Goal: Information Seeking & Learning: Find specific fact

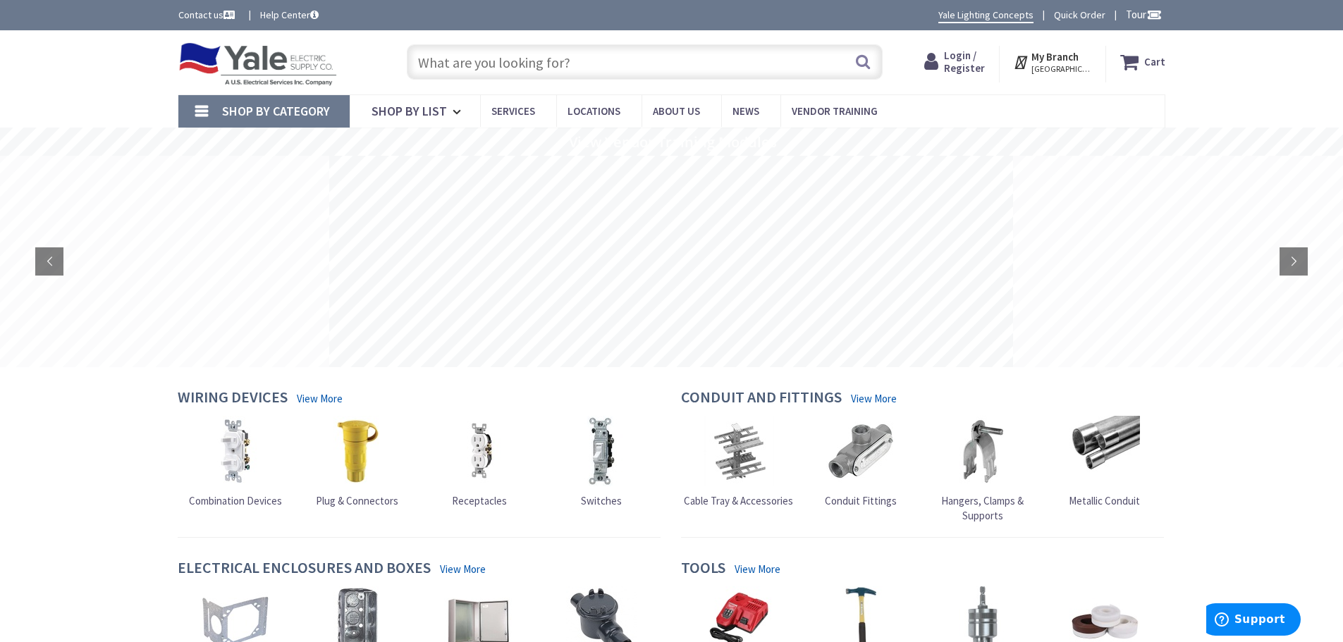
click at [466, 62] on input "text" at bounding box center [645, 61] width 476 height 35
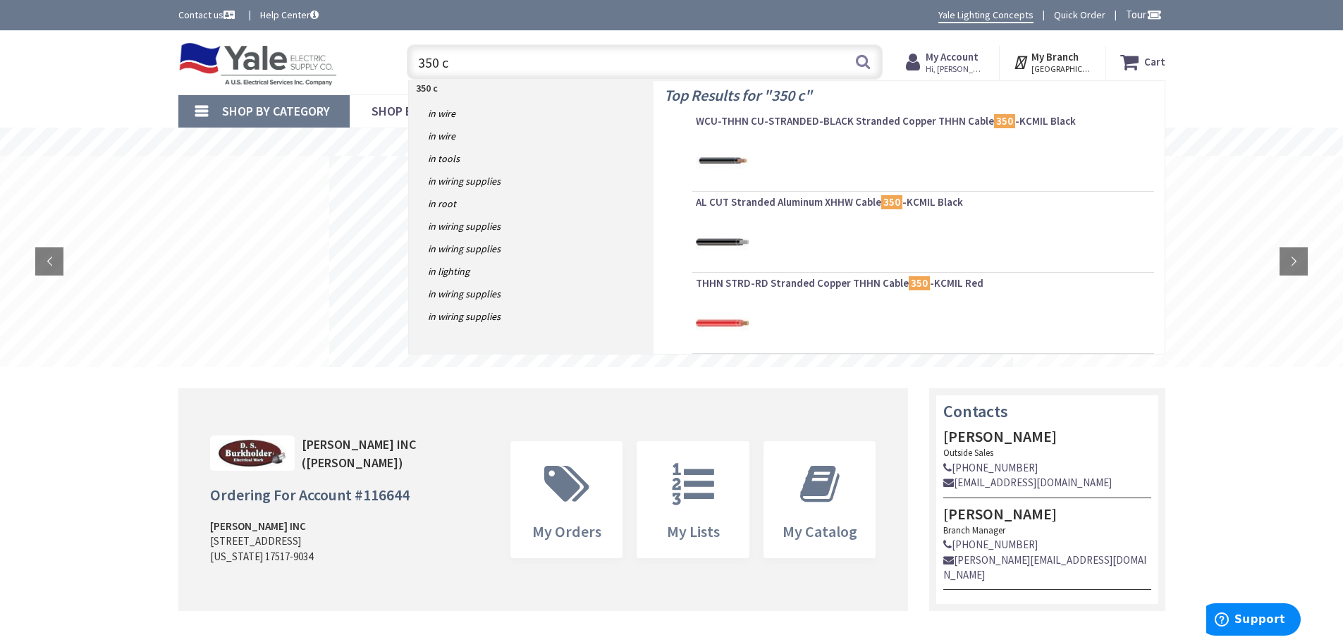
type input "350 cu"
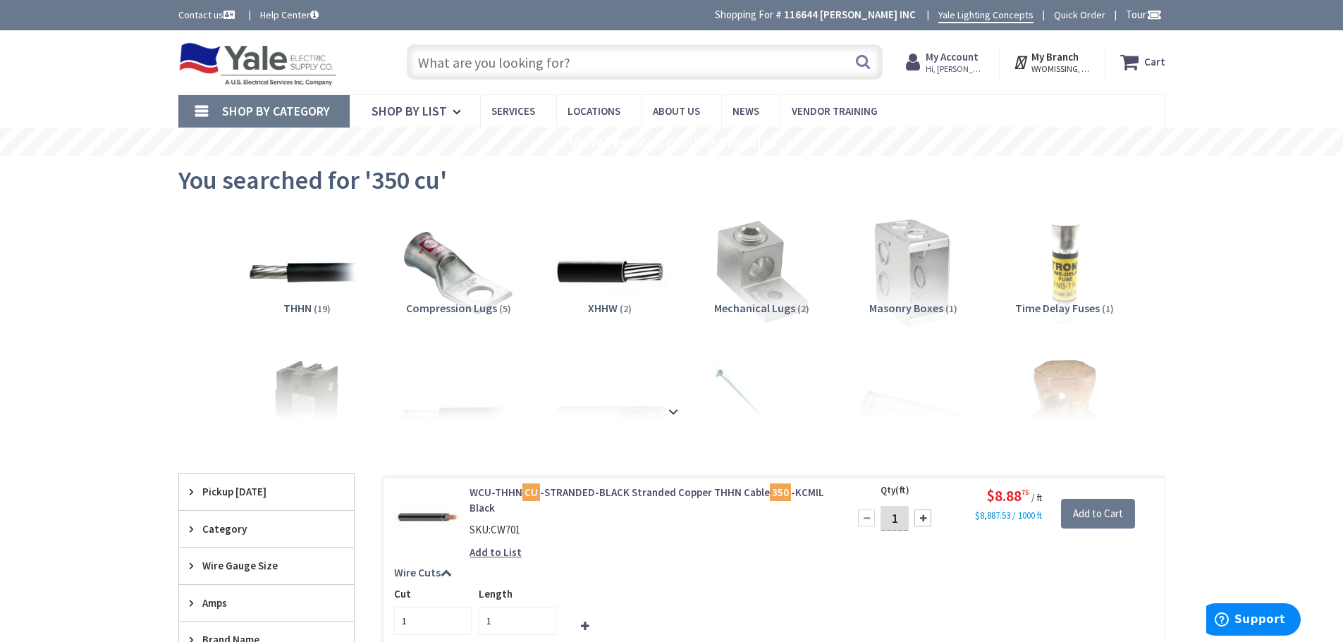
drag, startPoint x: 0, startPoint y: 0, endPoint x: 466, endPoint y: 50, distance: 468.6
click at [466, 51] on input "text" at bounding box center [645, 61] width 476 height 35
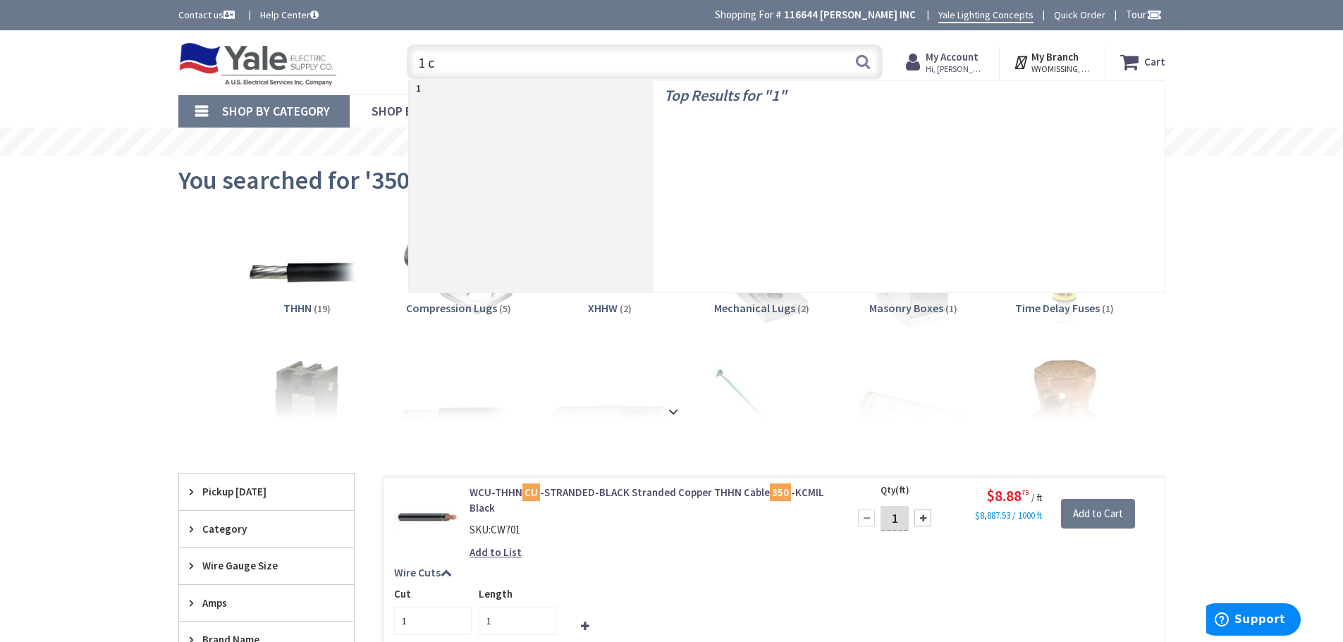
type input "1 cu"
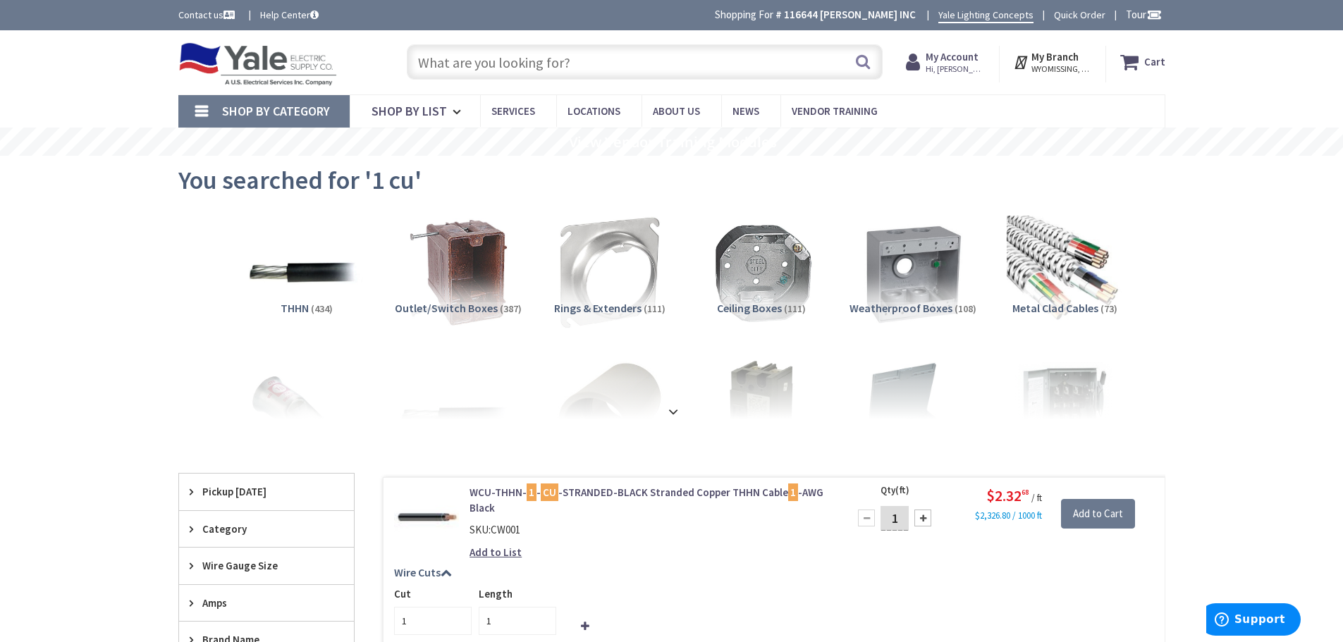
click at [469, 49] on input "text" at bounding box center [645, 61] width 476 height 35
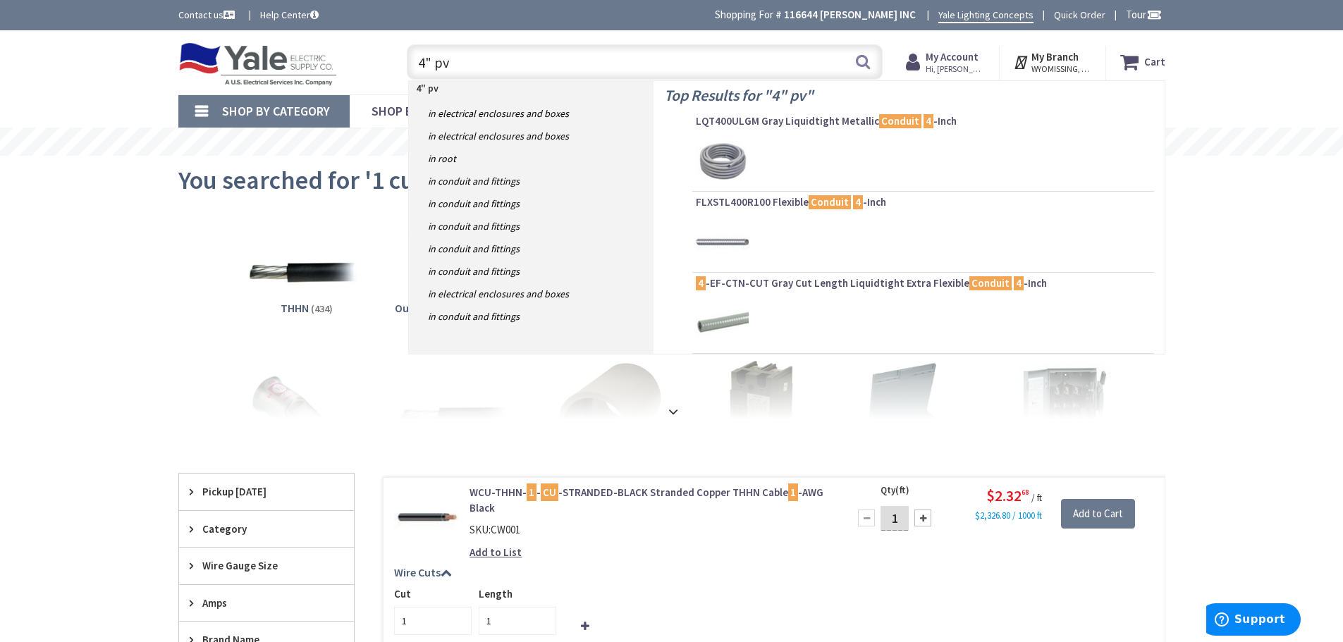
type input "4" pvc"
